Goal: Information Seeking & Learning: Learn about a topic

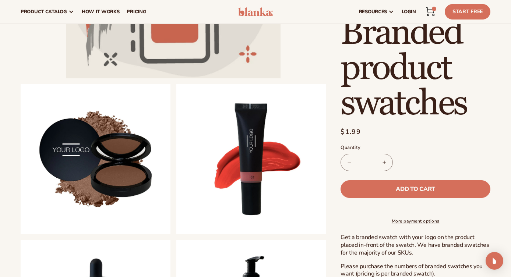
scroll to position [192, 0]
click at [409, 59] on h1 "Branded product swatches" at bounding box center [415, 68] width 150 height 106
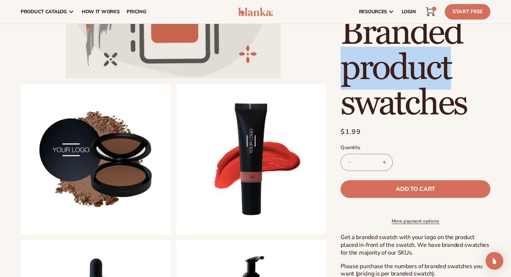
click at [409, 59] on h1 "Branded product swatches" at bounding box center [415, 68] width 150 height 106
click at [410, 59] on h1 "Branded product swatches" at bounding box center [415, 68] width 150 height 106
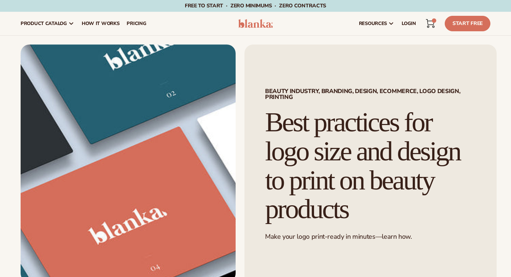
click at [370, 123] on h1 "Best practices for logo size and design to print on beauty products" at bounding box center [370, 166] width 211 height 116
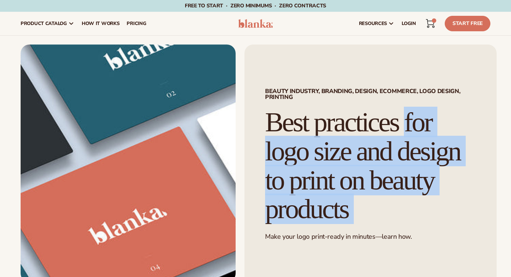
click at [370, 123] on h1 "Best practices for logo size and design to print on beauty products" at bounding box center [370, 166] width 211 height 116
